Goal: Find specific page/section: Find specific page/section

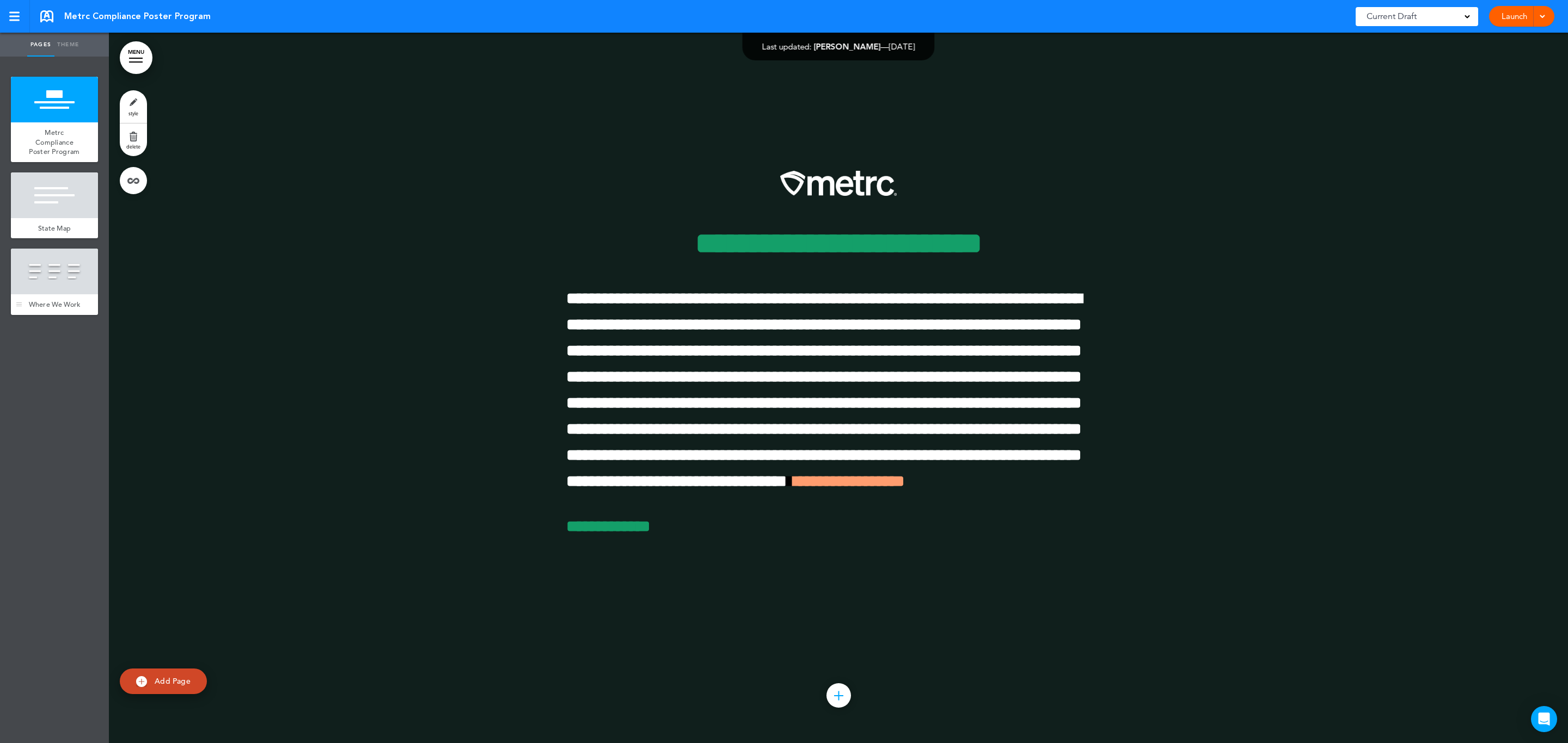
click at [53, 262] on div at bounding box center [55, 271] width 87 height 45
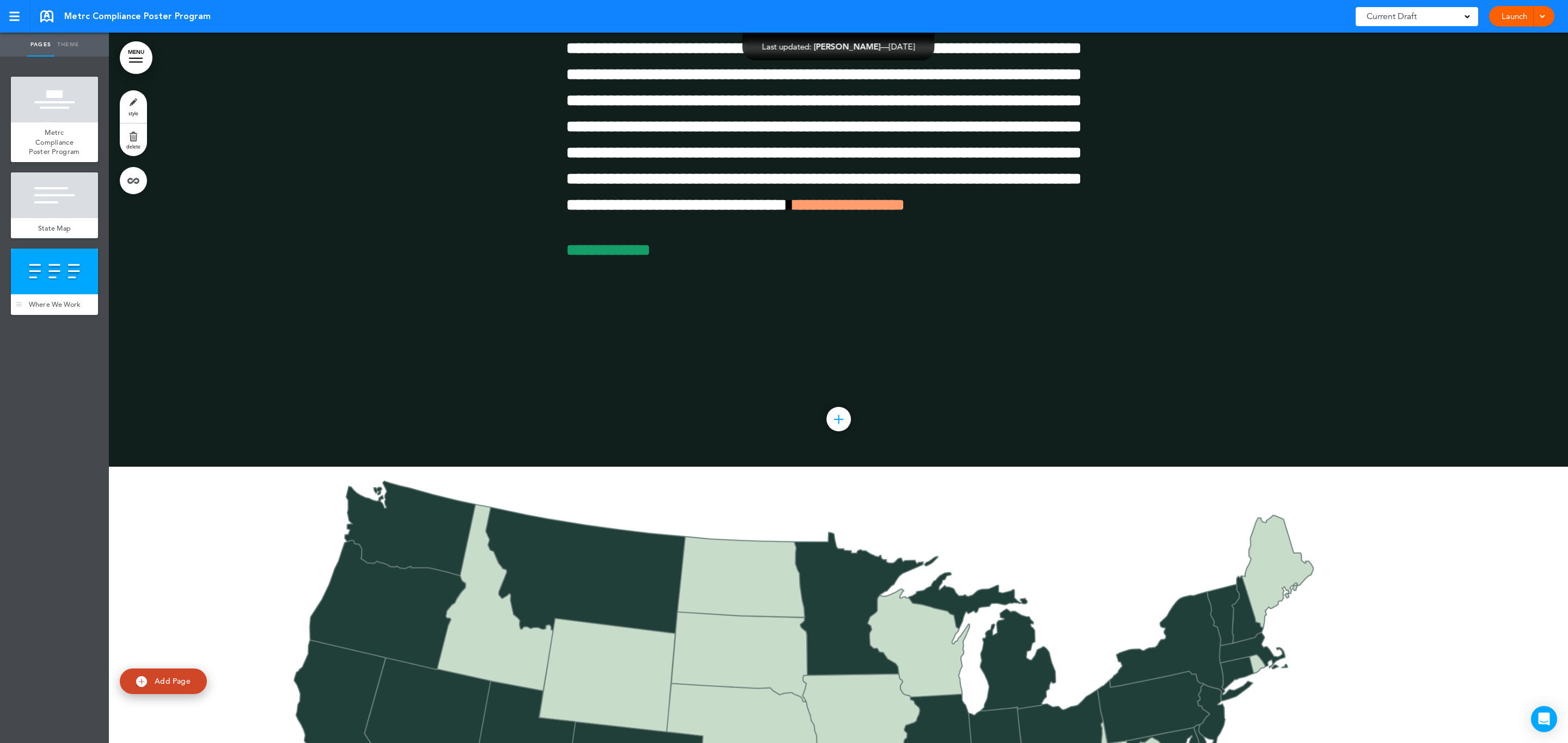
scroll to position [1421, 0]
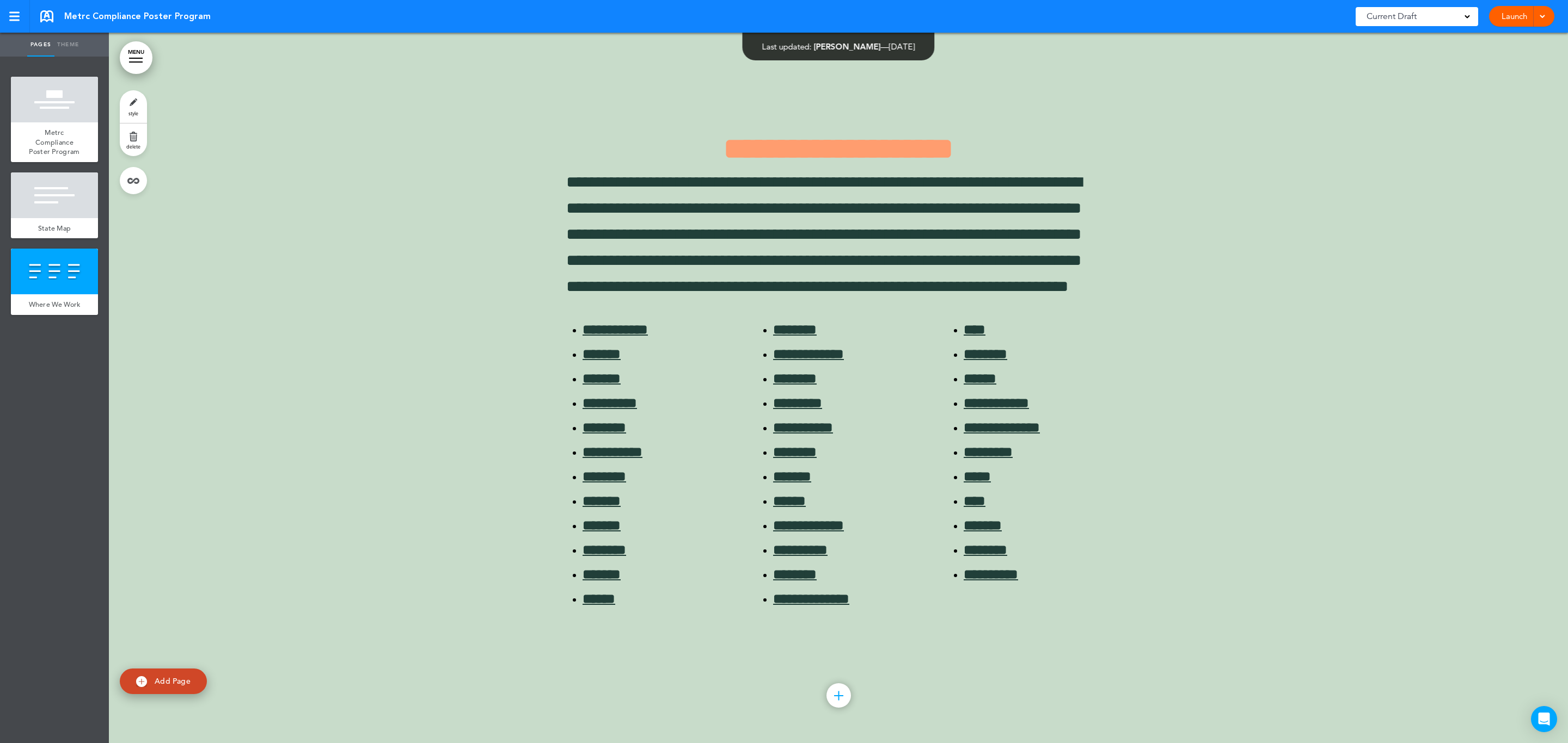
click at [148, 51] on link "MENU" at bounding box center [136, 57] width 32 height 32
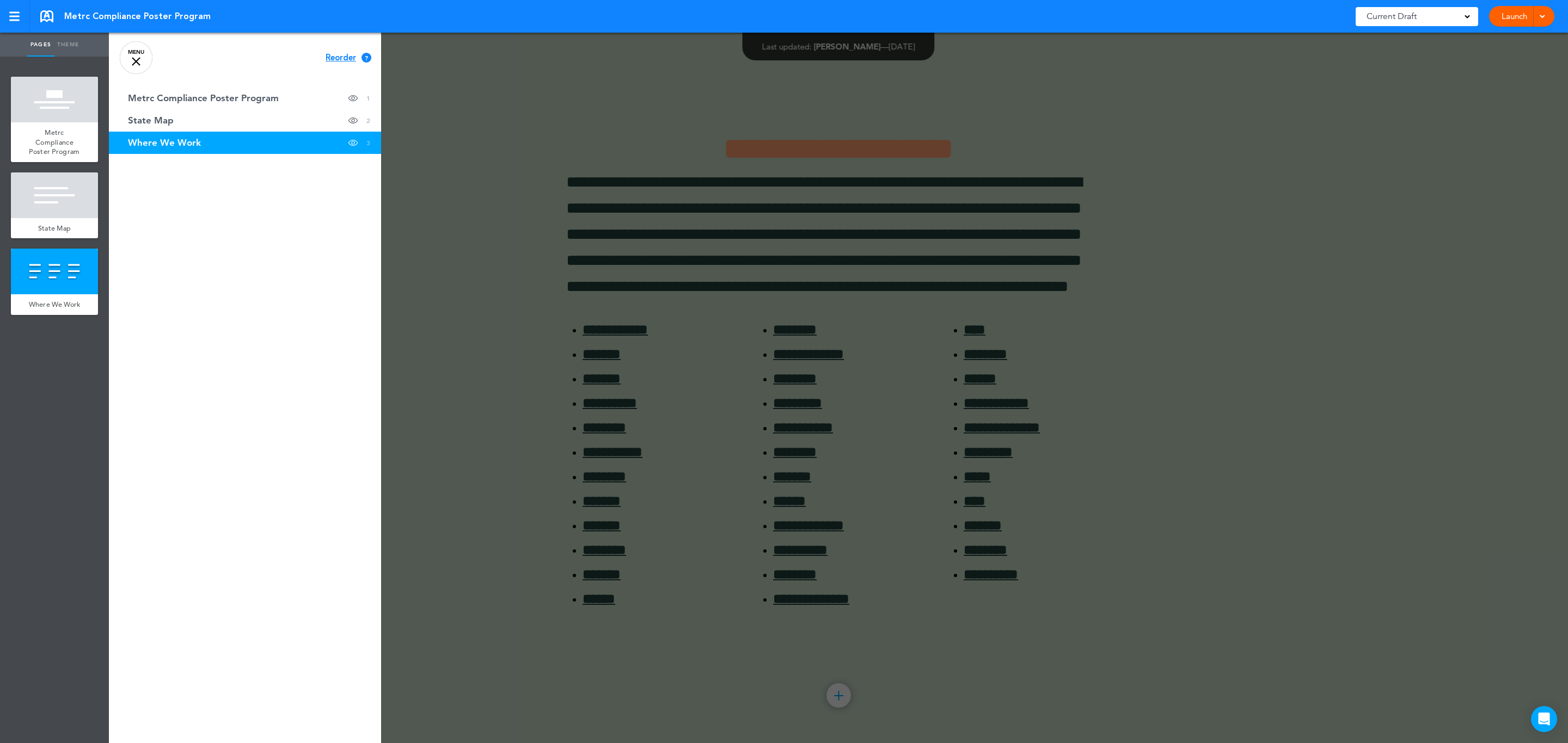
click at [148, 51] on link "MENU" at bounding box center [136, 57] width 32 height 32
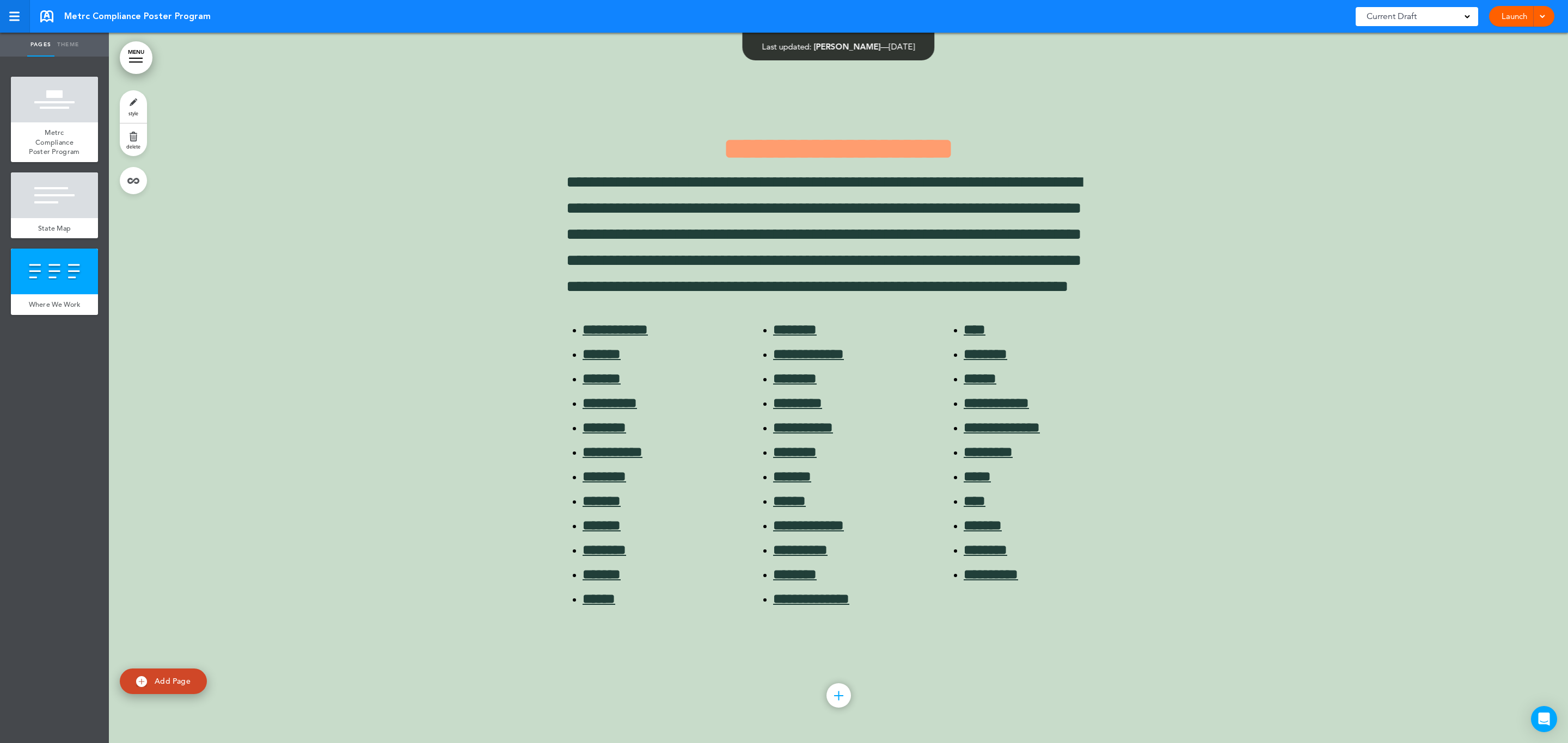
click at [18, 23] on link at bounding box center [15, 16] width 30 height 32
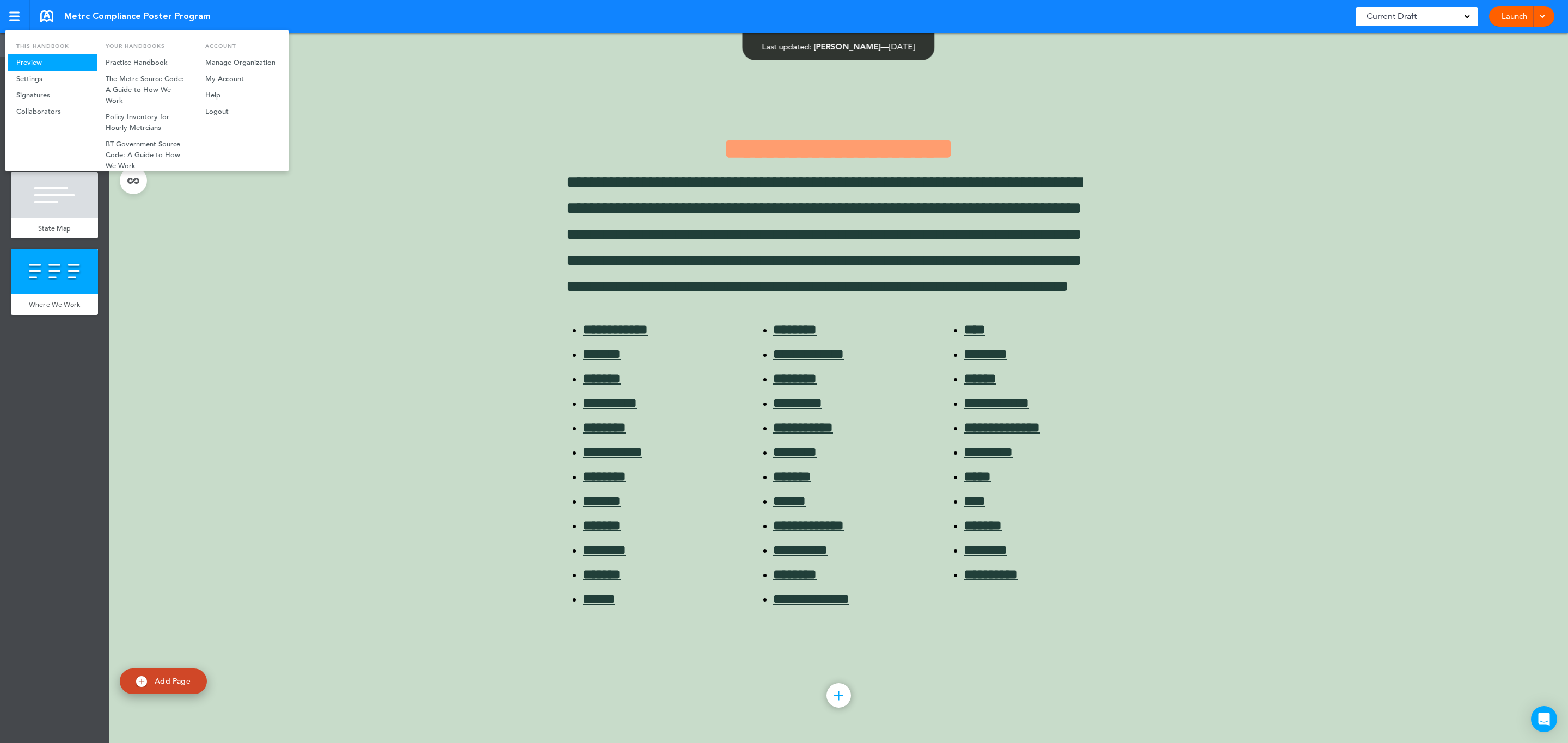
click at [26, 64] on link "Preview" at bounding box center [53, 63] width 89 height 17
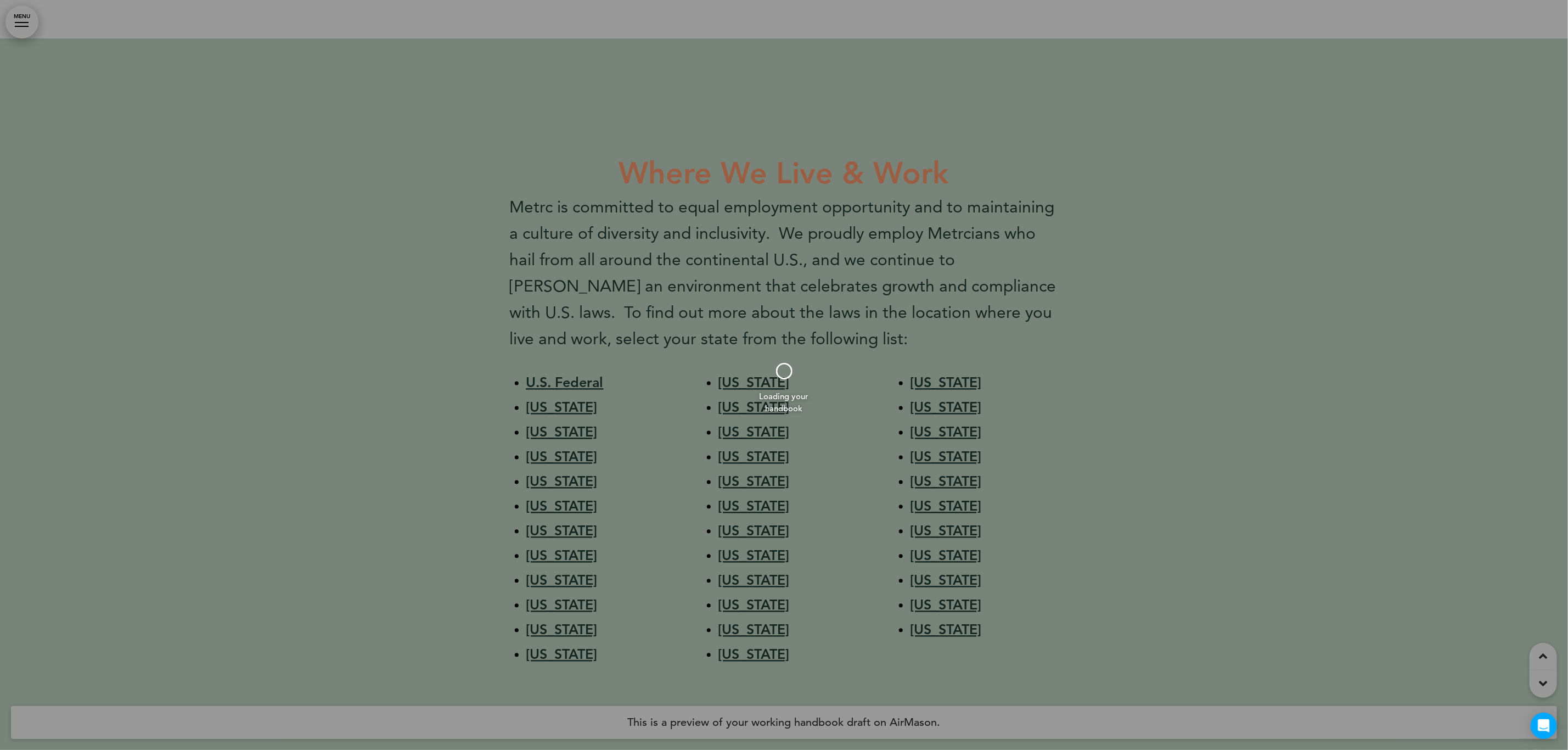
scroll to position [1483, 0]
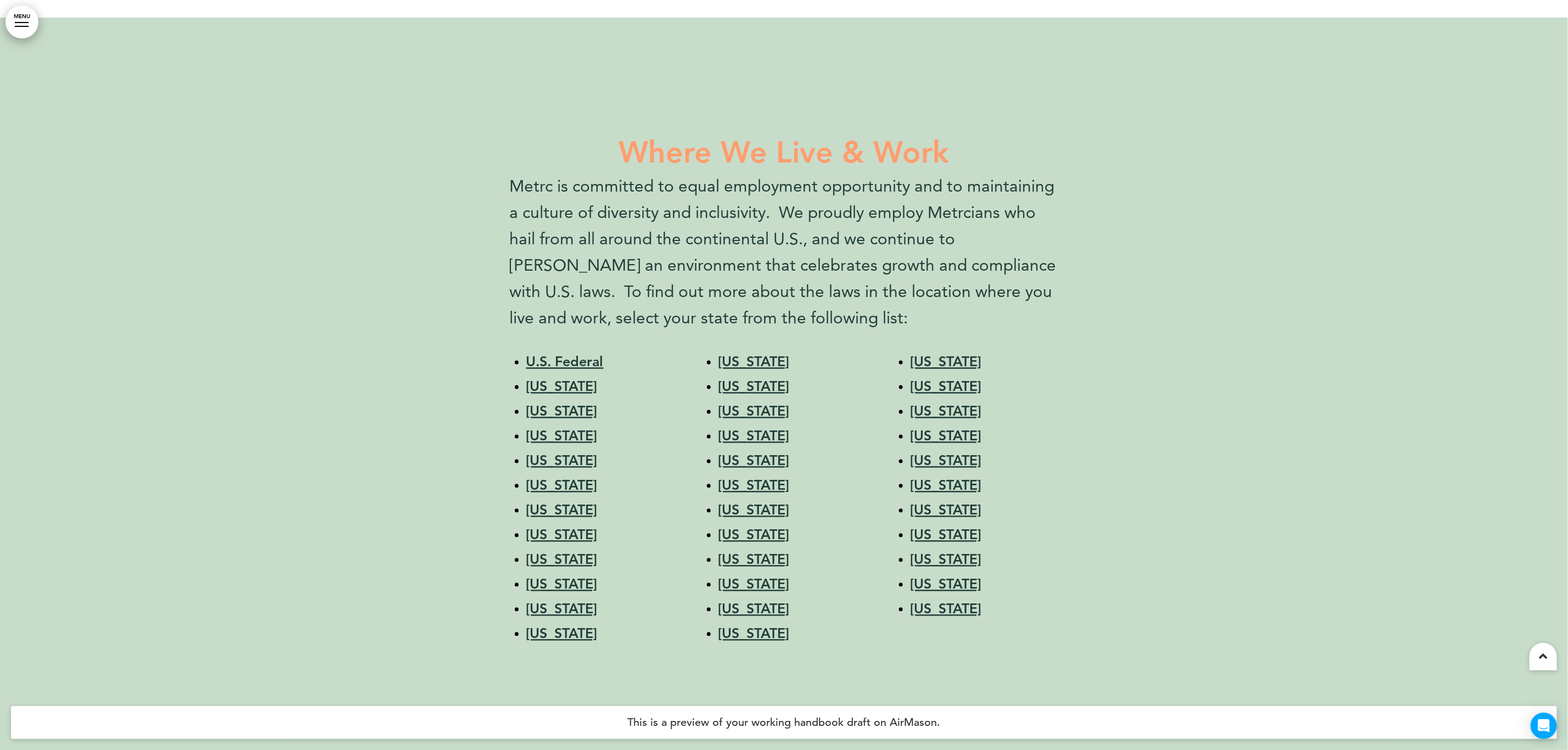
click at [756, 437] on link "[US_STATE]" at bounding box center [754, 437] width 72 height 17
